Goal: Information Seeking & Learning: Learn about a topic

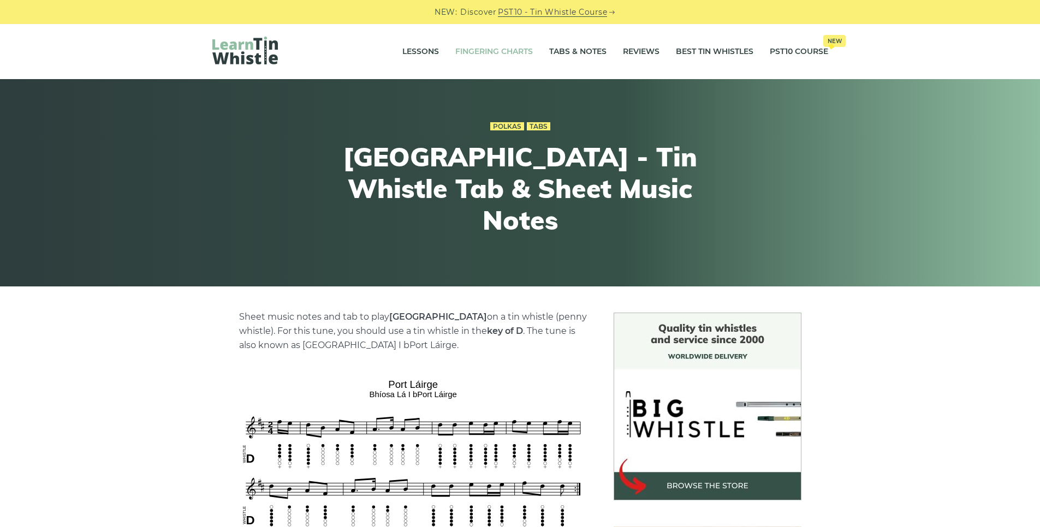
click at [477, 48] on link "Fingering Charts" at bounding box center [494, 51] width 78 height 27
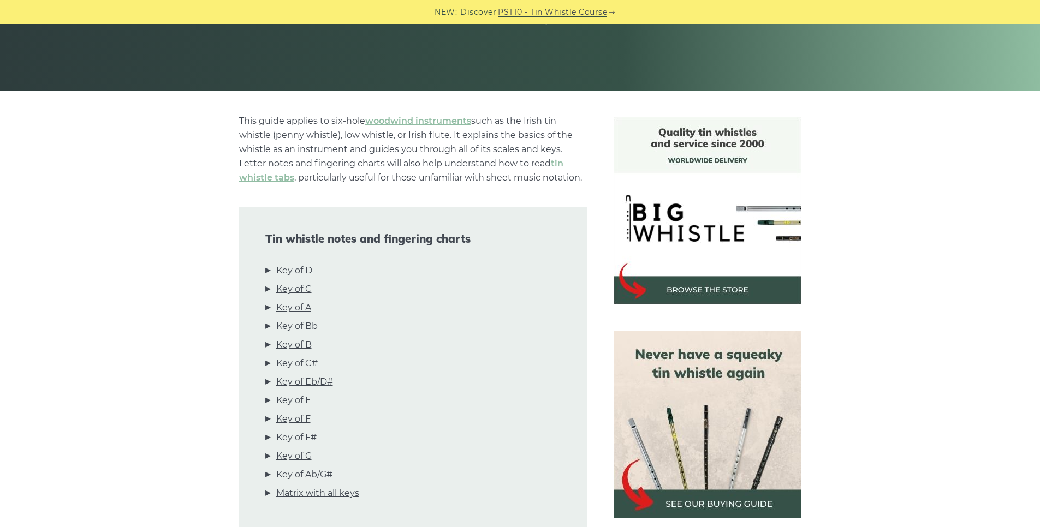
scroll to position [221, 0]
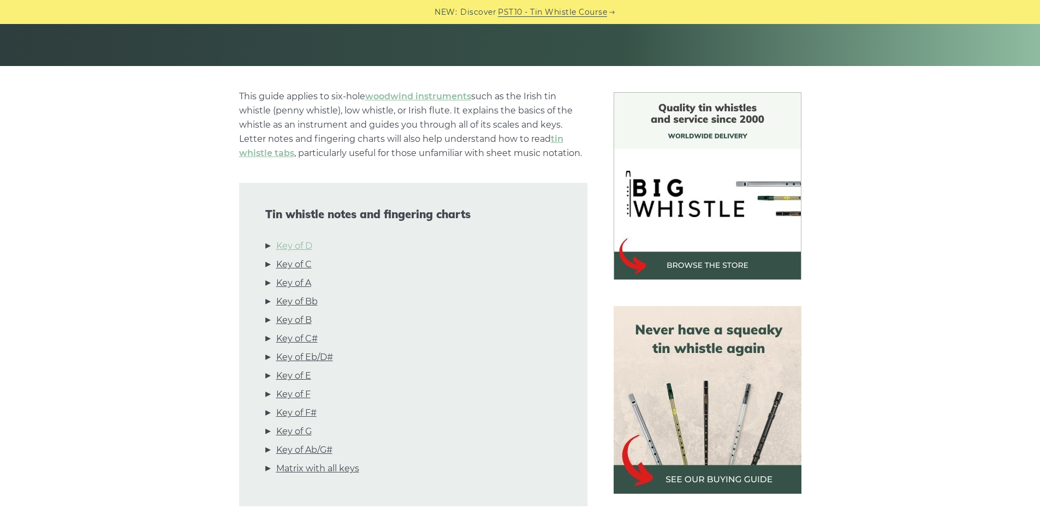
click at [278, 248] on link "Key of D" at bounding box center [294, 246] width 36 height 14
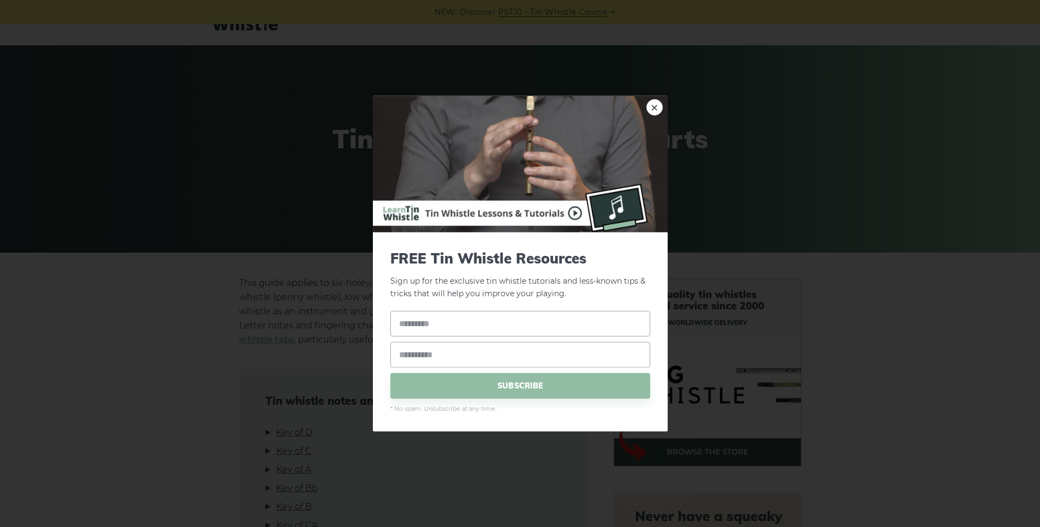
scroll to position [0, 0]
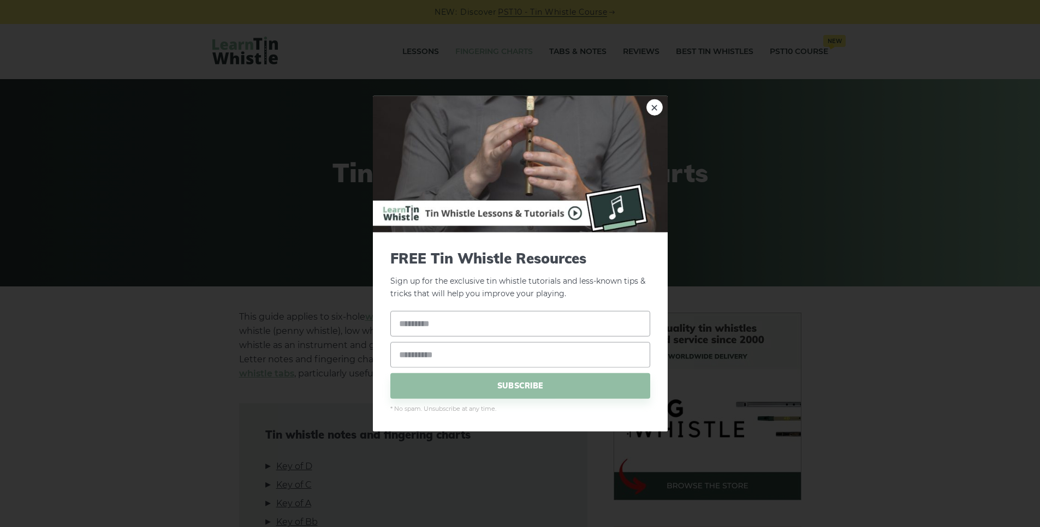
click at [662, 111] on img at bounding box center [520, 164] width 295 height 137
click at [659, 111] on link "×" at bounding box center [654, 107] width 16 height 16
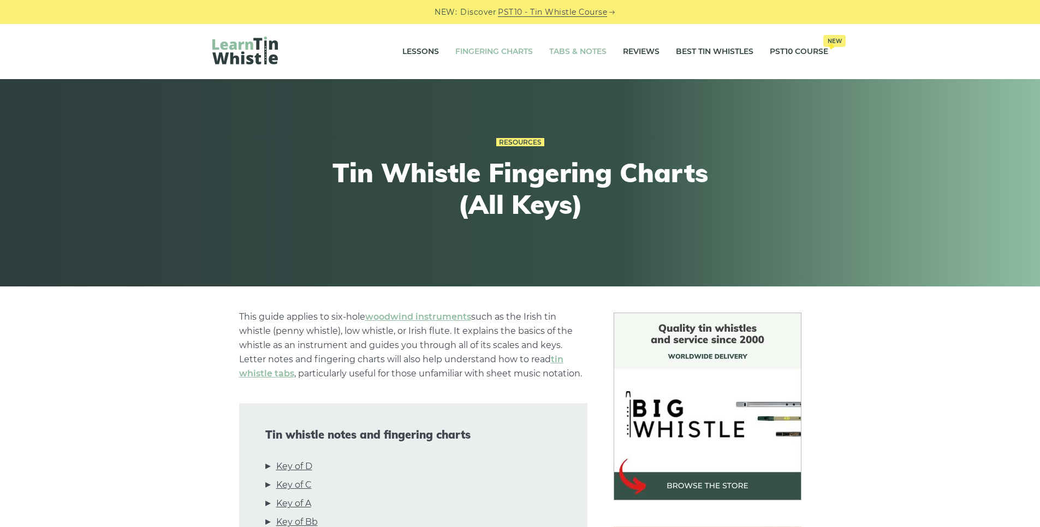
click at [568, 43] on link "Tabs & Notes" at bounding box center [577, 51] width 57 height 27
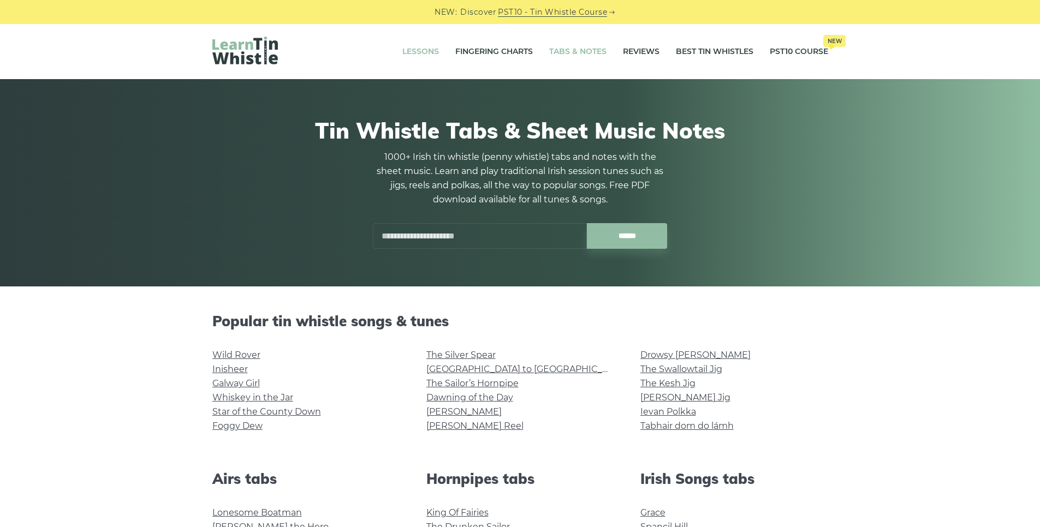
click at [417, 40] on link "Lessons" at bounding box center [420, 51] width 37 height 27
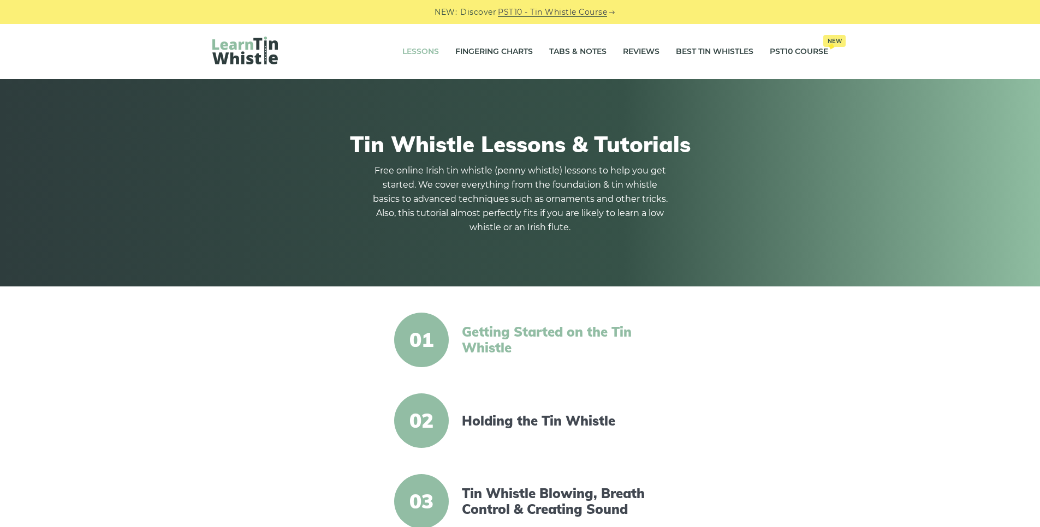
click at [482, 330] on link "Getting Started on the Tin Whistle" at bounding box center [556, 340] width 188 height 32
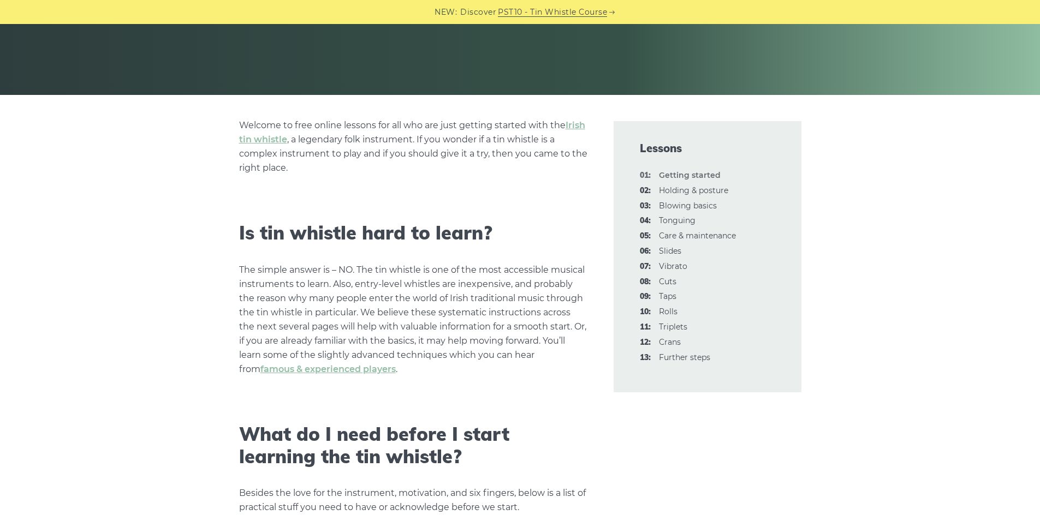
scroll to position [211, 0]
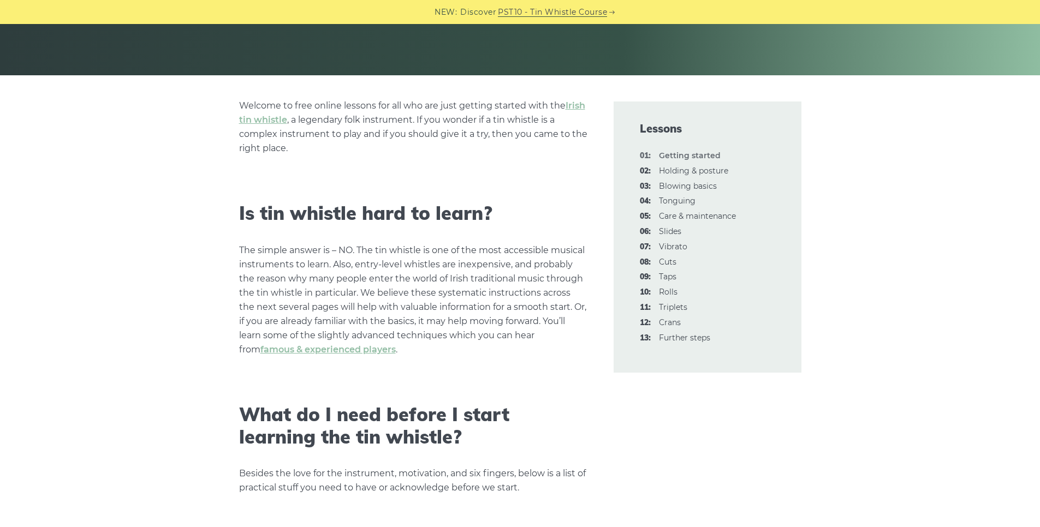
click at [627, 350] on div "Lessons 01: Getting started 02: Holding & posture 03: Blowing basics 04: [GEOGR…" at bounding box center [708, 237] width 188 height 271
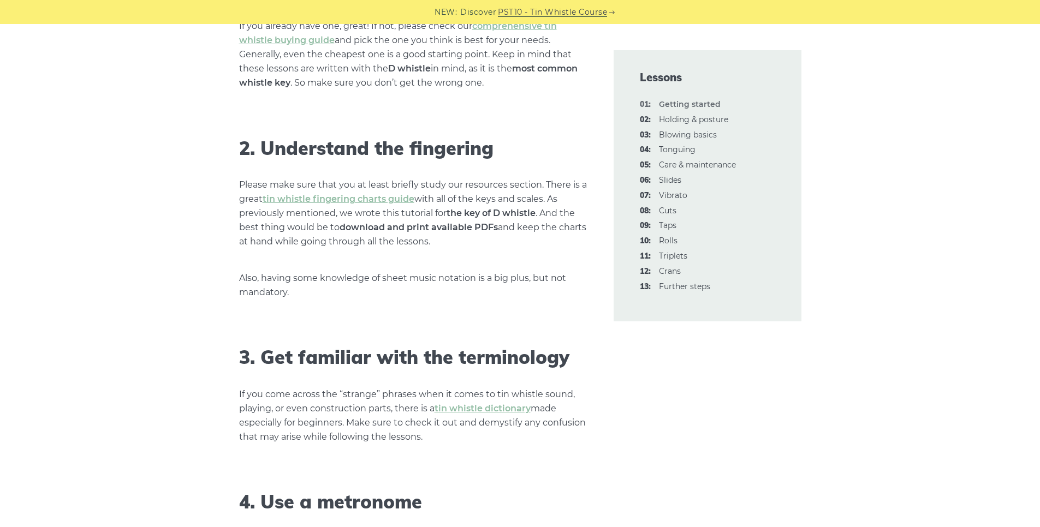
scroll to position [783, 0]
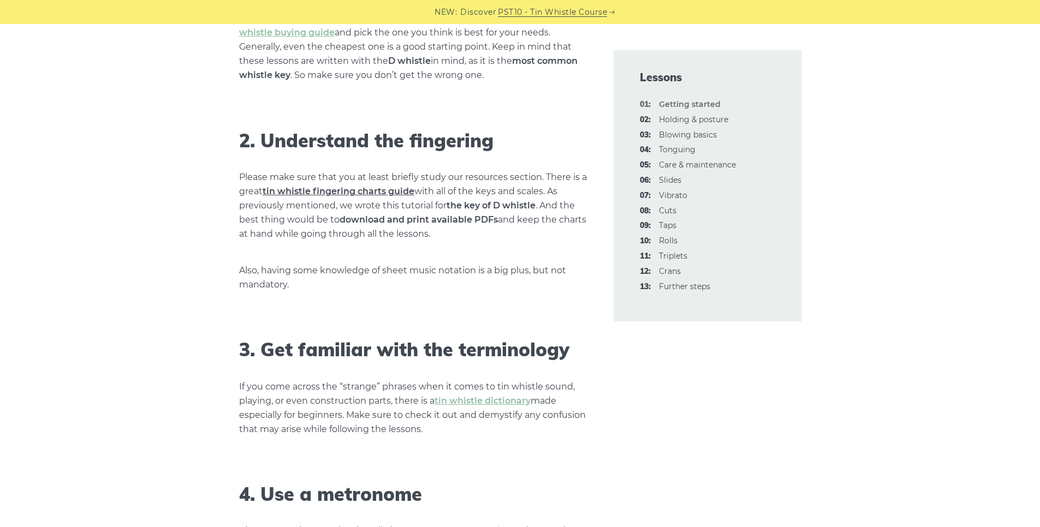
click at [289, 189] on link "tin whistle fingering charts guide" at bounding box center [339, 191] width 152 height 10
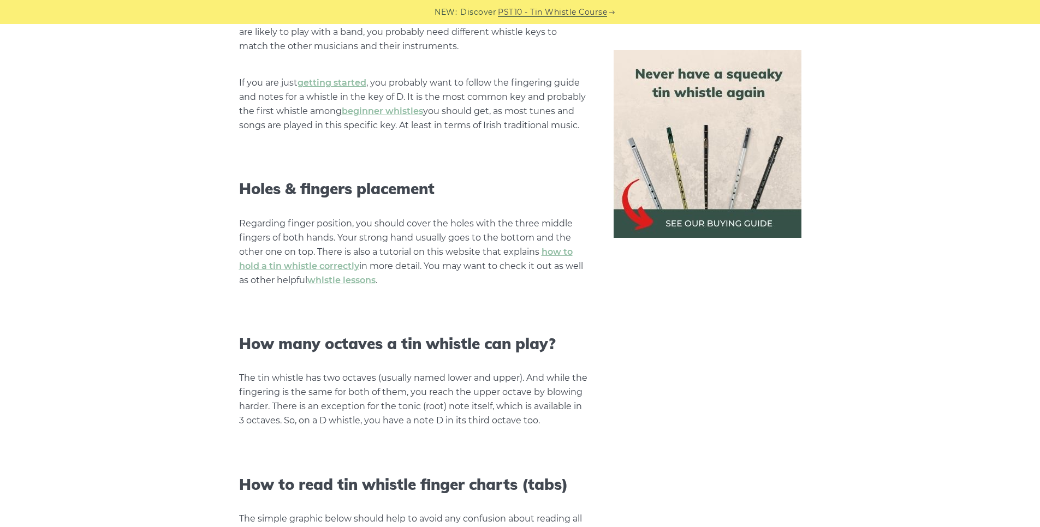
scroll to position [883, 0]
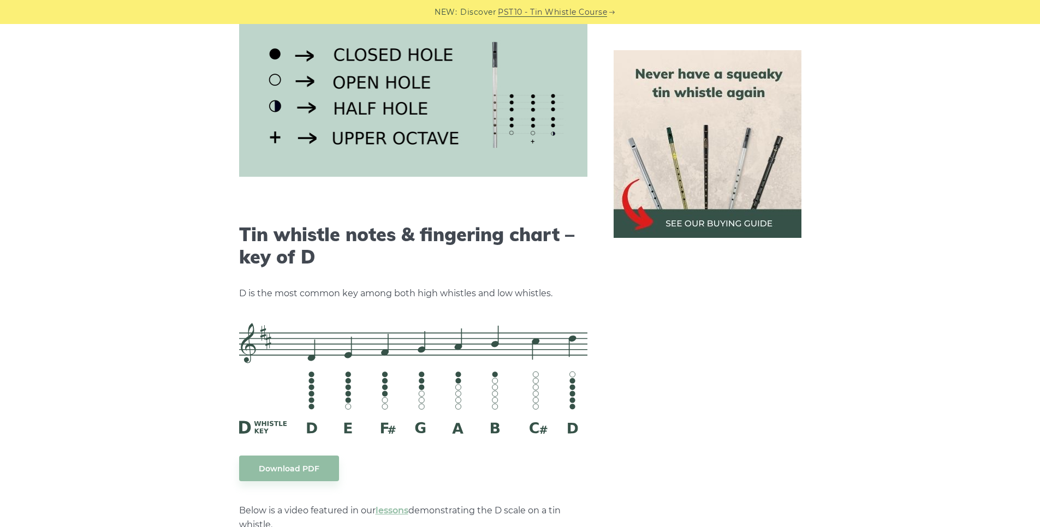
scroll to position [1520, 0]
